Goal: Task Accomplishment & Management: Manage account settings

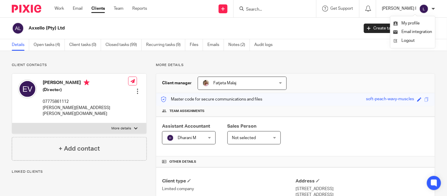
click at [413, 7] on p "[PERSON_NAME] I" at bounding box center [399, 9] width 34 height 6
click at [415, 7] on p "[PERSON_NAME] I" at bounding box center [399, 9] width 34 height 6
click at [428, 5] on div "[PERSON_NAME] I" at bounding box center [408, 8] width 53 height 9
click at [400, 24] on link "My profile" at bounding box center [407, 23] width 27 height 4
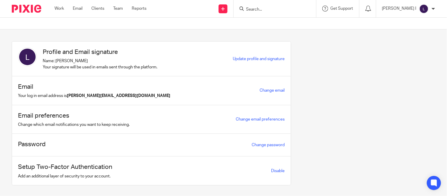
click at [264, 88] on div "Change email" at bounding box center [272, 90] width 25 height 7
click at [264, 89] on link "Change email" at bounding box center [272, 90] width 25 height 4
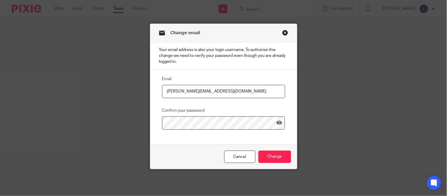
drag, startPoint x: 230, startPoint y: 95, endPoint x: 153, endPoint y: 96, distance: 77.5
click at [153, 96] on div "Email lakshanya.i@therisegroup.co.uk Confirm your password" at bounding box center [219, 102] width 132 height 54
paste input "I@riseaccounting"
type input "lakshanya.I@riseaccounting.co.uk"
click at [271, 154] on input "Change" at bounding box center [275, 157] width 33 height 13
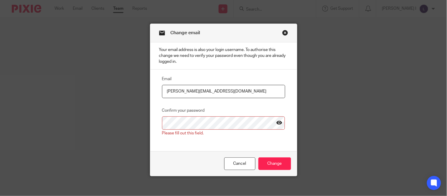
click at [277, 122] on icon at bounding box center [280, 123] width 6 height 6
click at [278, 124] on icon at bounding box center [280, 123] width 6 height 6
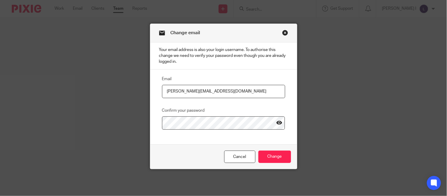
click at [277, 123] on icon at bounding box center [280, 123] width 6 height 6
click at [265, 155] on input "Change" at bounding box center [275, 157] width 33 height 13
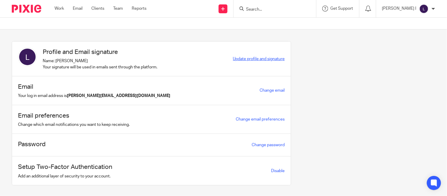
click at [249, 60] on span "Update profile and signature" at bounding box center [259, 59] width 52 height 4
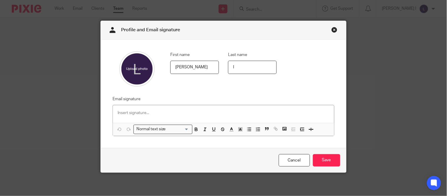
scroll to position [4, 0]
click at [155, 111] on p at bounding box center [224, 113] width 212 height 6
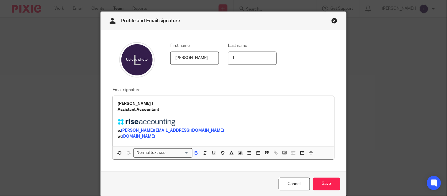
scroll to position [18, 0]
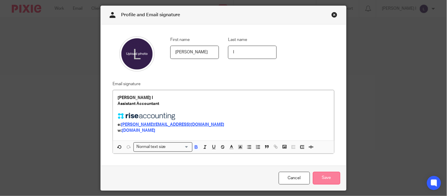
click at [325, 177] on input "Save" at bounding box center [326, 178] width 27 height 13
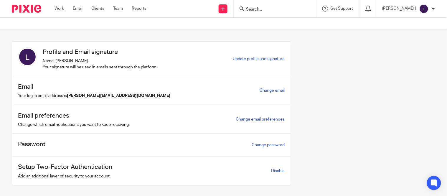
click at [428, 11] on div "[PERSON_NAME] I" at bounding box center [408, 8] width 53 height 9
click at [410, 31] on span "Email integration" at bounding box center [417, 32] width 31 height 4
